Goal: Task Accomplishment & Management: Use online tool/utility

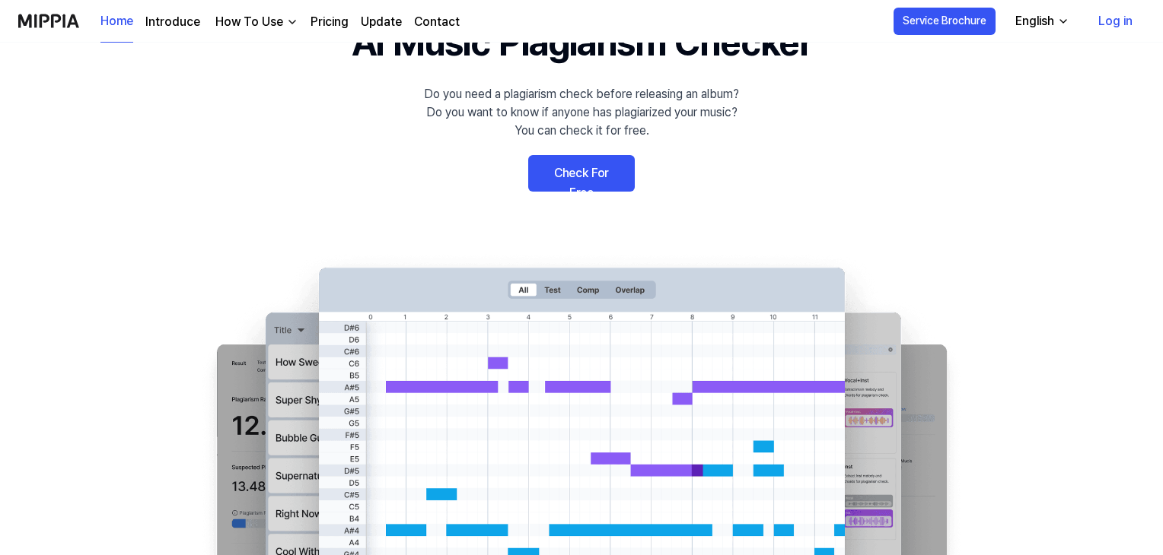
scroll to position [76, 0]
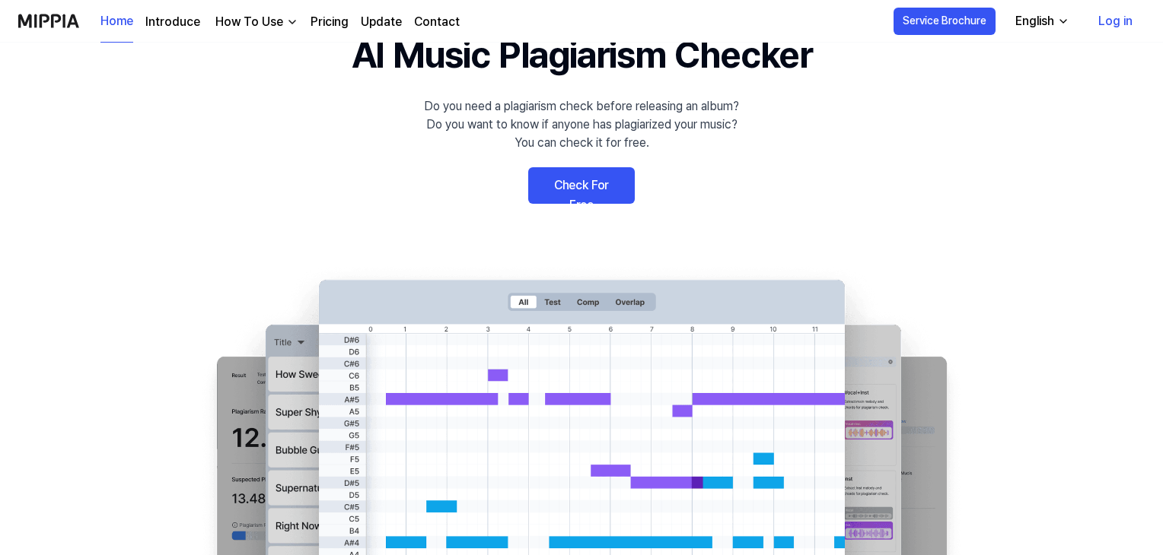
click at [597, 180] on link "Check For Free" at bounding box center [581, 185] width 107 height 37
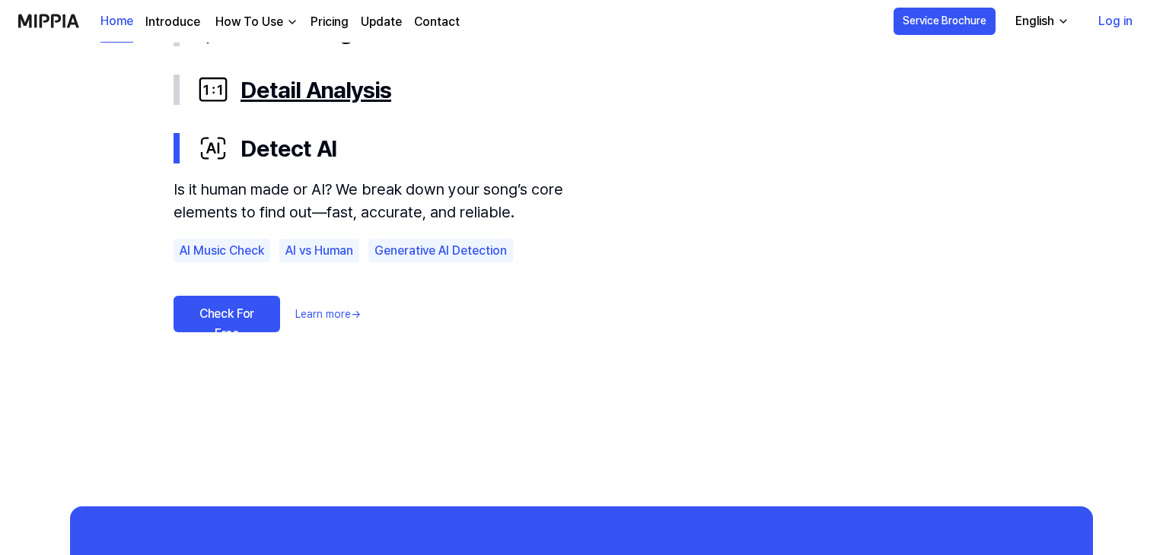
scroll to position [989, 0]
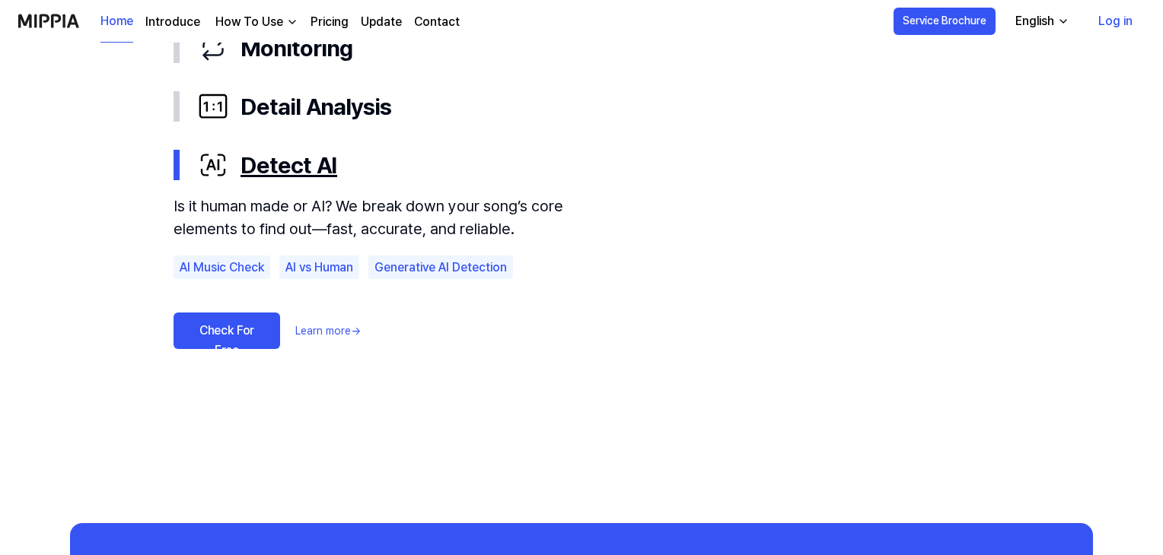
click at [281, 164] on div "Detect AI" at bounding box center [593, 165] width 791 height 34
click at [262, 167] on div "Detect AI" at bounding box center [593, 165] width 791 height 34
click at [204, 323] on link "Check For Free" at bounding box center [226, 331] width 107 height 37
